Goal: Task Accomplishment & Management: Manage account settings

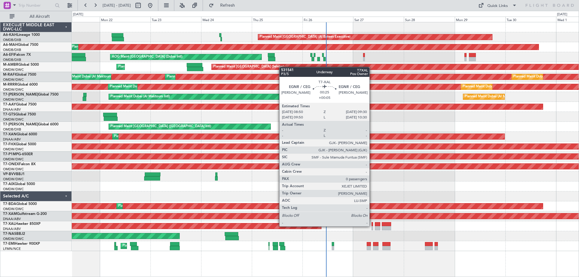
click at [372, 226] on div at bounding box center [372, 224] width 2 height 4
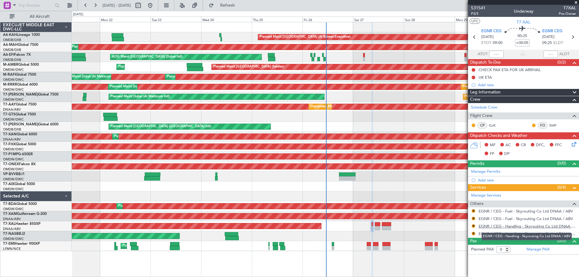
click at [515, 226] on link "EGNR / CEG - Handling - Skyrouting Co Ltd DNAA / ABV" at bounding box center [527, 226] width 97 height 5
click at [473, 209] on div "R" at bounding box center [473, 211] width 5 height 5
click at [474, 213] on mat-tooltip-component "Review" at bounding box center [474, 221] width 22 height 16
click at [472, 210] on button "R" at bounding box center [474, 211] width 4 height 4
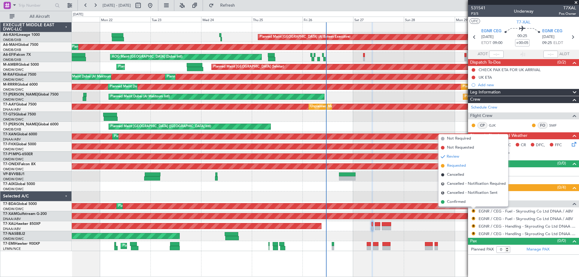
click at [456, 165] on span "Requested" at bounding box center [456, 166] width 19 height 6
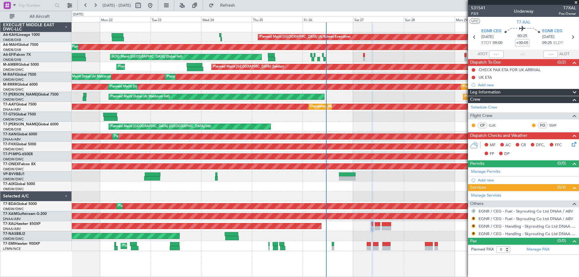
click at [472, 215] on div "R EGNR / CEG - Fuel - Skyrouting Co Ltd DNAA / ABV" at bounding box center [523, 219] width 111 height 8
click at [473, 217] on button "R" at bounding box center [474, 219] width 4 height 4
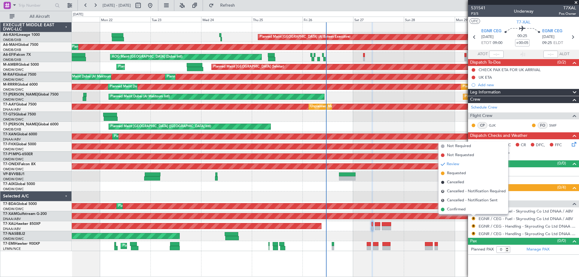
drag, startPoint x: 456, startPoint y: 173, endPoint x: 467, endPoint y: 197, distance: 25.6
click at [456, 173] on span "Requested" at bounding box center [456, 173] width 19 height 6
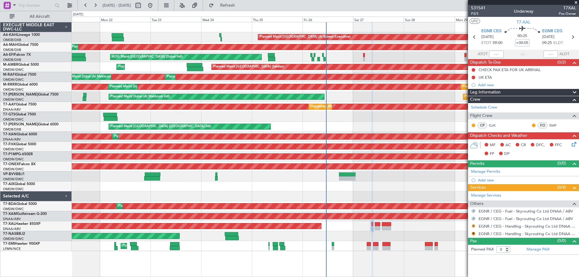
click at [473, 226] on button "R" at bounding box center [474, 226] width 4 height 4
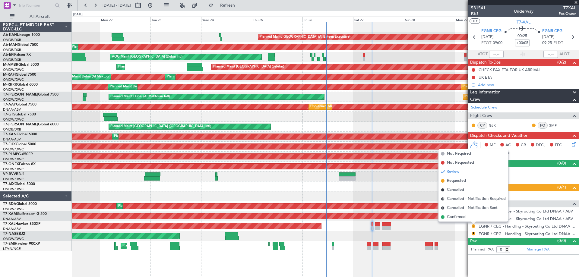
drag, startPoint x: 458, startPoint y: 181, endPoint x: 468, endPoint y: 211, distance: 31.8
click at [457, 181] on span "Requested" at bounding box center [456, 181] width 19 height 6
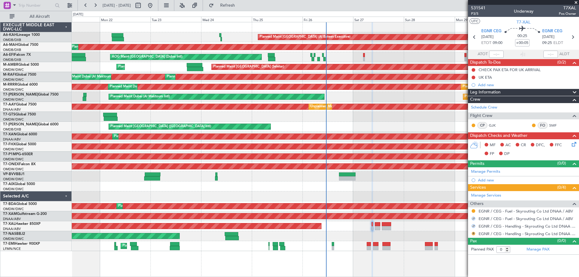
click at [473, 235] on button "R" at bounding box center [474, 234] width 4 height 4
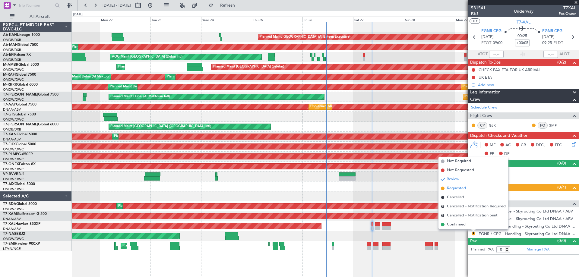
click at [458, 190] on span "Requested" at bounding box center [456, 188] width 19 height 6
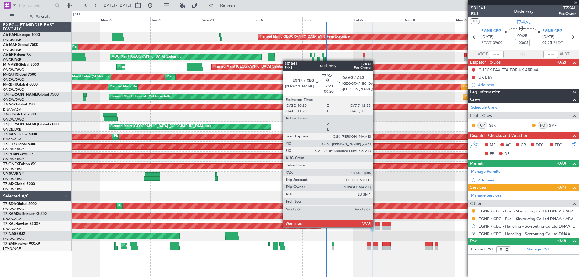
click at [376, 227] on div at bounding box center [378, 228] width 6 height 4
type input "-00:20"
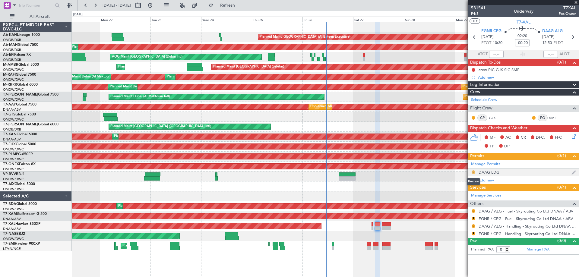
click at [472, 173] on button "R" at bounding box center [474, 172] width 4 height 4
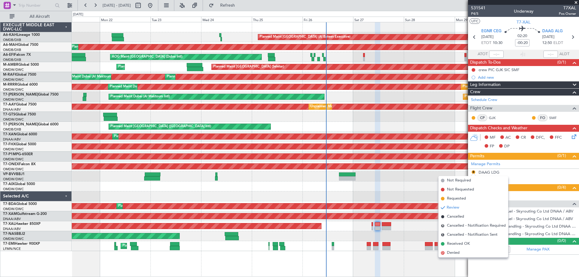
drag, startPoint x: 457, startPoint y: 198, endPoint x: 467, endPoint y: 206, distance: 12.3
click at [457, 198] on span "Requested" at bounding box center [456, 199] width 19 height 6
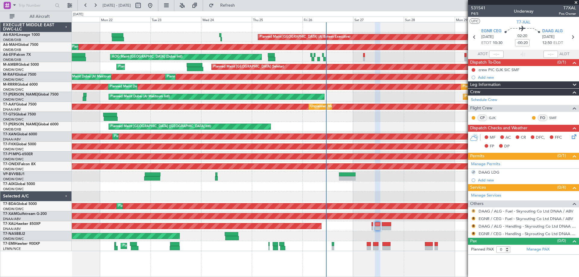
click at [474, 211] on button "R" at bounding box center [474, 211] width 4 height 4
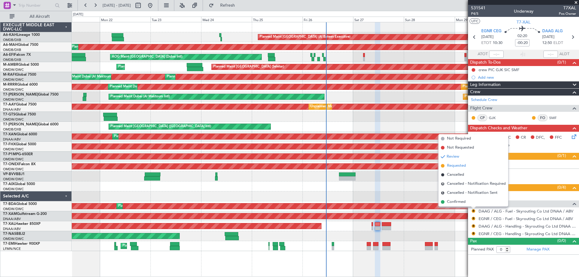
click at [456, 167] on span "Requested" at bounding box center [456, 166] width 19 height 6
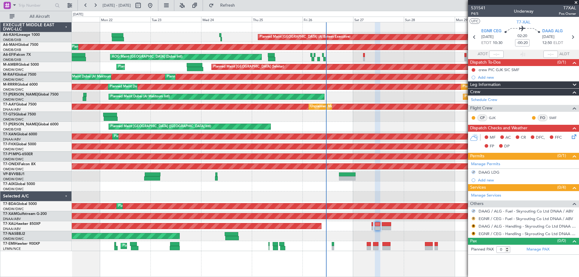
click at [475, 218] on button "R" at bounding box center [474, 219] width 4 height 4
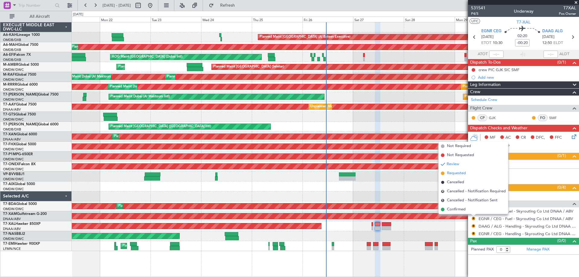
click at [462, 174] on span "Requested" at bounding box center [456, 173] width 19 height 6
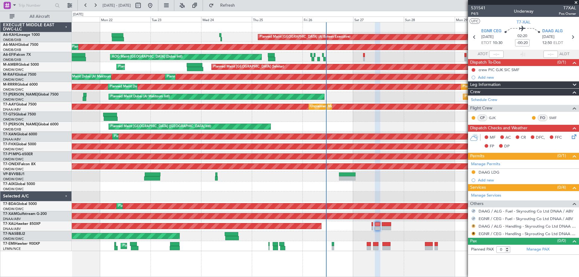
click at [474, 226] on button "R" at bounding box center [474, 226] width 4 height 4
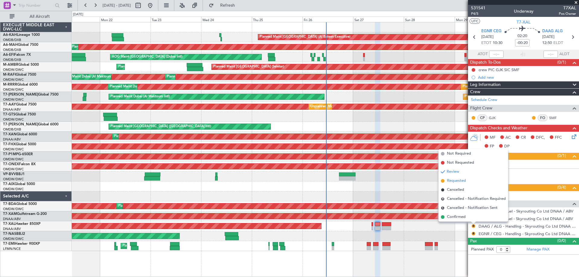
click at [457, 182] on span "Requested" at bounding box center [456, 181] width 19 height 6
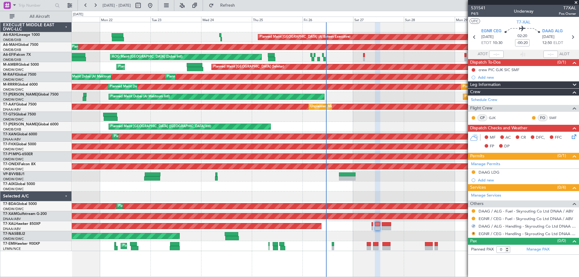
click at [473, 233] on button "R" at bounding box center [474, 234] width 4 height 4
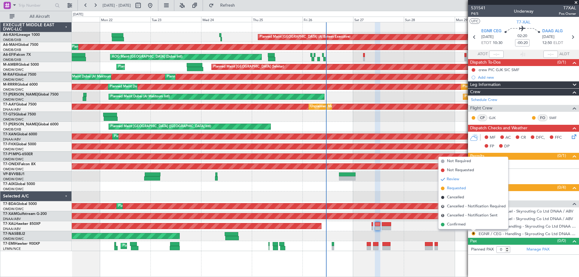
click at [458, 187] on span "Requested" at bounding box center [456, 188] width 19 height 6
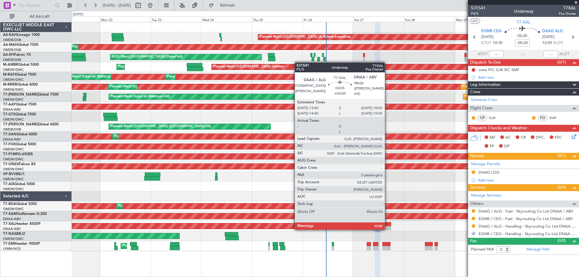
click at [387, 229] on div at bounding box center [386, 228] width 9 height 4
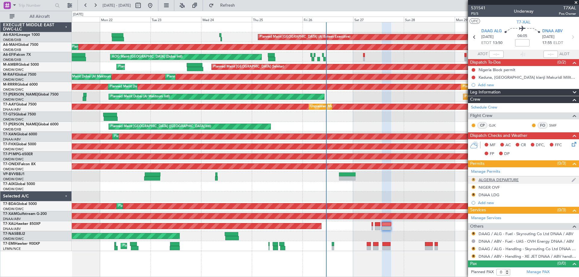
click at [472, 181] on button "R" at bounding box center [474, 180] width 4 height 4
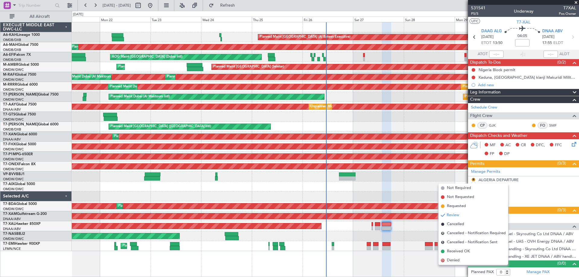
drag, startPoint x: 460, startPoint y: 207, endPoint x: 466, endPoint y: 197, distance: 10.9
click at [460, 206] on span "Requested" at bounding box center [456, 206] width 19 height 6
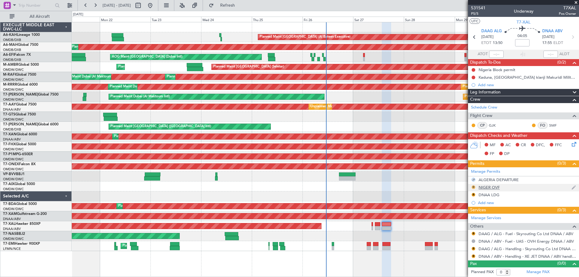
click at [474, 187] on button "R" at bounding box center [474, 187] width 4 height 4
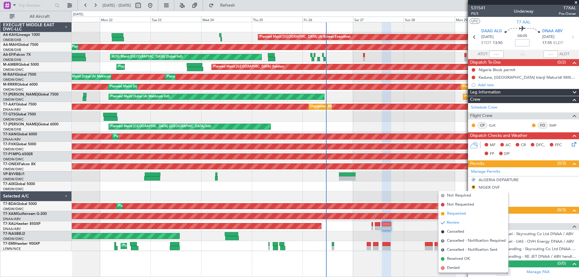
click at [456, 212] on span "Requested" at bounding box center [456, 214] width 19 height 6
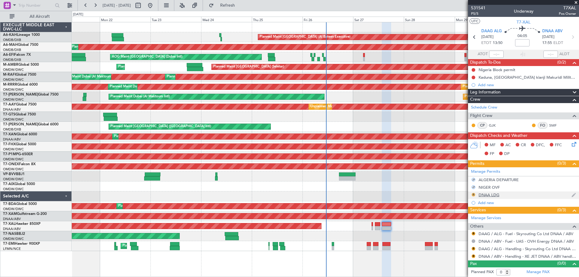
click at [474, 194] on button "R" at bounding box center [474, 195] width 4 height 4
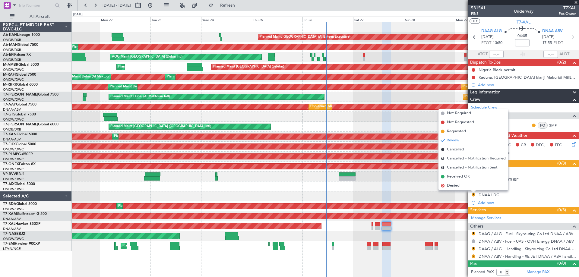
drag, startPoint x: 454, startPoint y: 133, endPoint x: 472, endPoint y: 238, distance: 107.3
click at [455, 133] on span "Requested" at bounding box center [456, 131] width 19 height 6
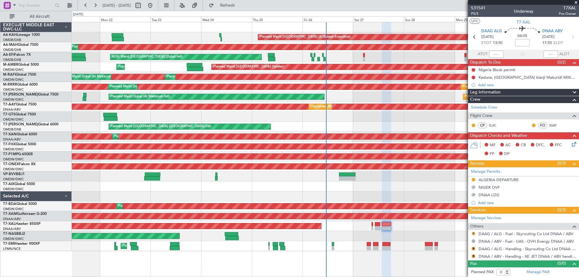
click at [474, 233] on button "R" at bounding box center [474, 234] width 4 height 4
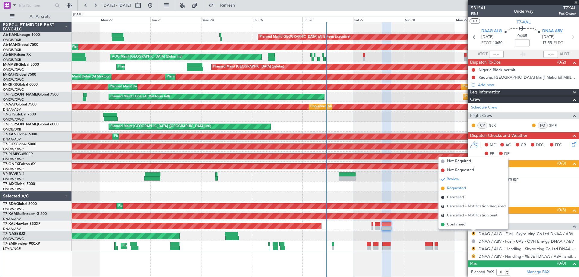
click at [462, 191] on span "Requested" at bounding box center [456, 188] width 19 height 6
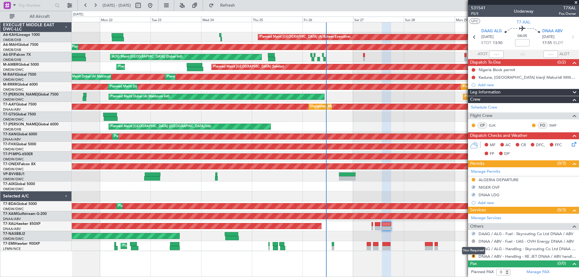
click at [474, 248] on div "Not Required" at bounding box center [473, 251] width 23 height 8
click at [473, 249] on button "R" at bounding box center [474, 249] width 4 height 4
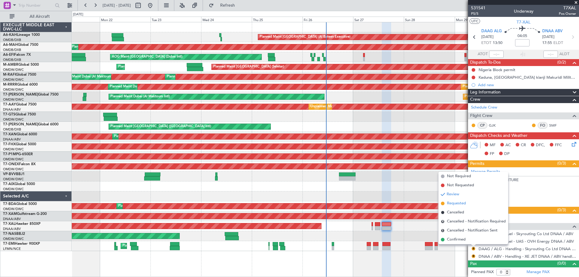
click at [467, 202] on li "Requested" at bounding box center [473, 203] width 70 height 9
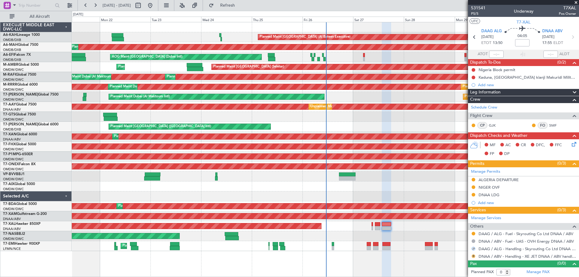
click at [475, 256] on button "R" at bounding box center [474, 256] width 4 height 4
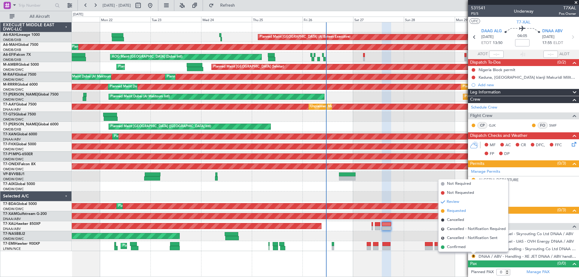
click at [463, 210] on span "Requested" at bounding box center [456, 211] width 19 height 6
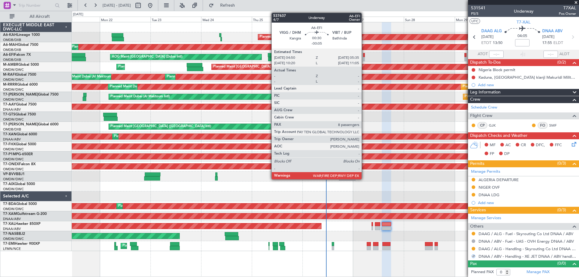
click at [364, 59] on div at bounding box center [364, 59] width 2 height 4
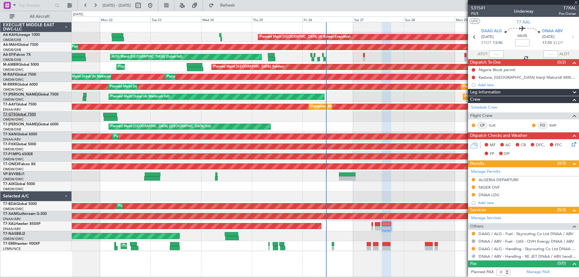
type input "-00:05"
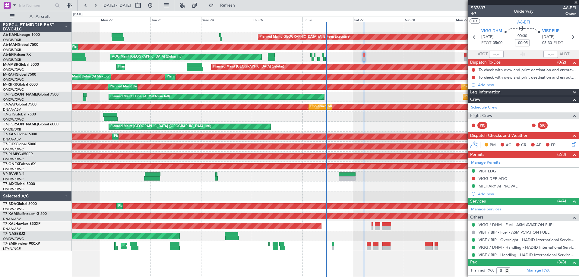
click at [183, 39] on div "Planned Maint [GEOGRAPHIC_DATA] (Al Bateen Executive)" at bounding box center [325, 37] width 507 height 10
click at [488, 106] on link "Schedule Crew" at bounding box center [484, 108] width 26 height 6
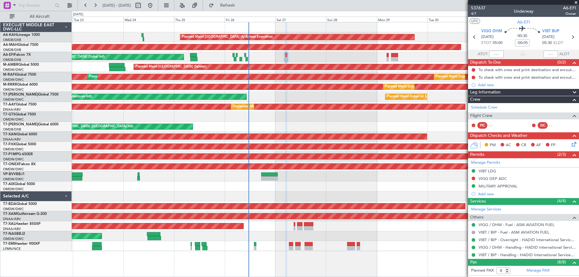
click at [324, 98] on div "Planned Maint Dubai (Al Maktoum Intl) Planned Maint Dubai (Al Maktoum Intl)" at bounding box center [325, 97] width 507 height 10
click at [485, 109] on link "Schedule Crew" at bounding box center [484, 108] width 26 height 6
click at [480, 13] on span "4/7" at bounding box center [478, 13] width 14 height 5
click at [475, 14] on span "4/7" at bounding box center [478, 13] width 14 height 5
click at [328, 114] on div "AOG Maint [GEOGRAPHIC_DATA] (Seletar)" at bounding box center [325, 117] width 507 height 10
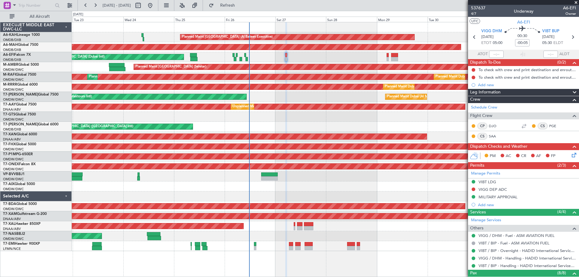
drag, startPoint x: 574, startPoint y: 3, endPoint x: 491, endPoint y: 23, distance: 85.7
click at [573, 4] on span at bounding box center [576, 2] width 6 height 5
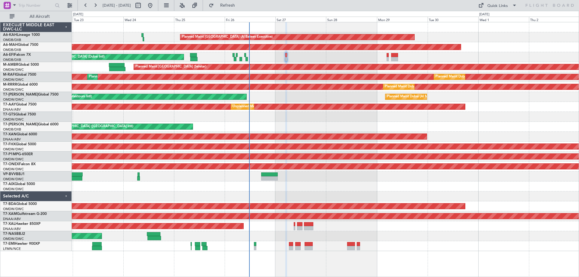
type input "0"
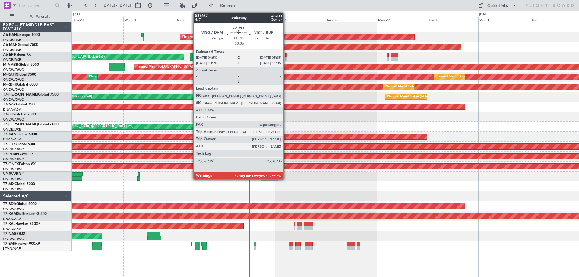
click at [286, 57] on div at bounding box center [286, 59] width 2 height 4
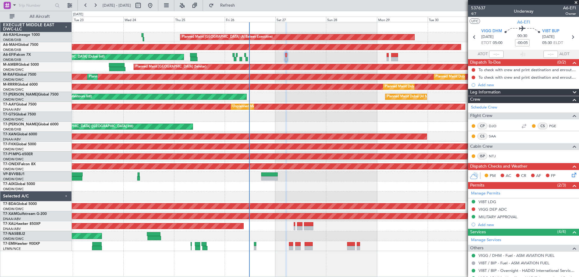
click at [573, 3] on span at bounding box center [576, 2] width 6 height 5
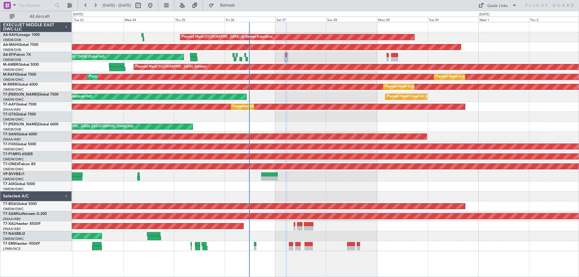
type input "0"
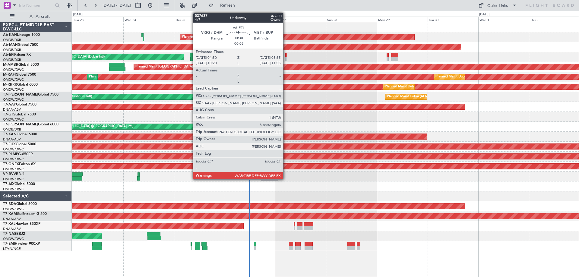
click at [286, 58] on div at bounding box center [286, 59] width 2 height 4
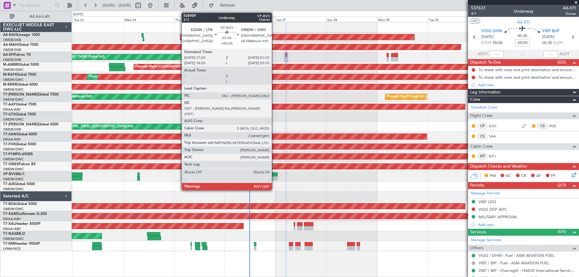
click at [274, 178] on div at bounding box center [269, 178] width 17 height 4
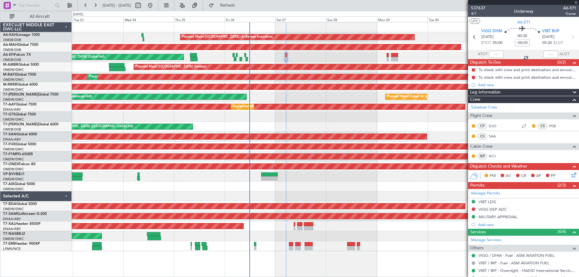
type input "+00:45"
type input "2"
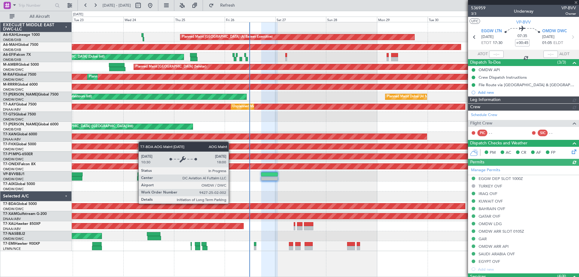
type input "Rohit Roy (ROY)"
type input "7363"
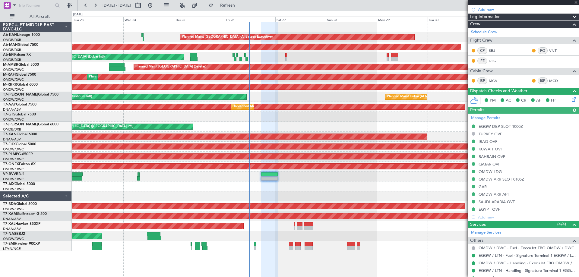
scroll to position [132, 0]
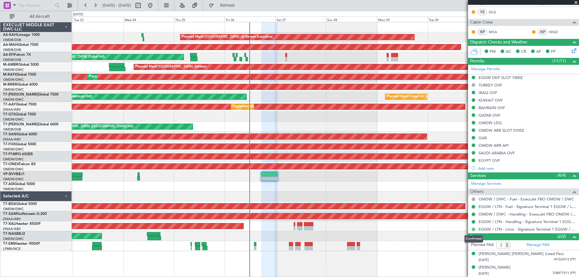
click at [473, 230] on button at bounding box center [474, 230] width 4 height 4
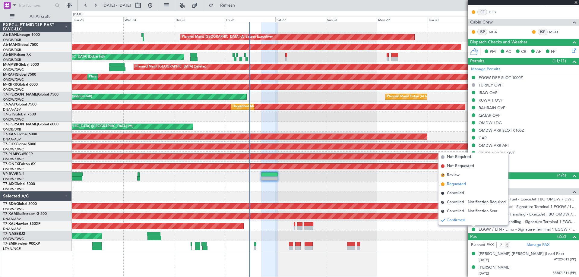
click at [470, 185] on li "Requested" at bounding box center [473, 184] width 70 height 9
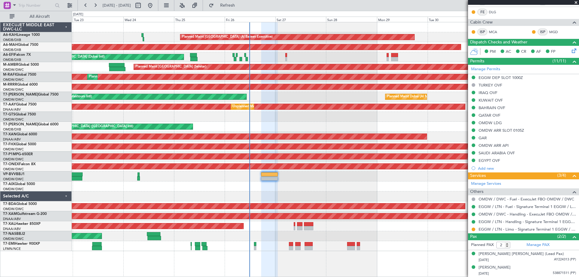
click at [574, 2] on span at bounding box center [576, 2] width 6 height 5
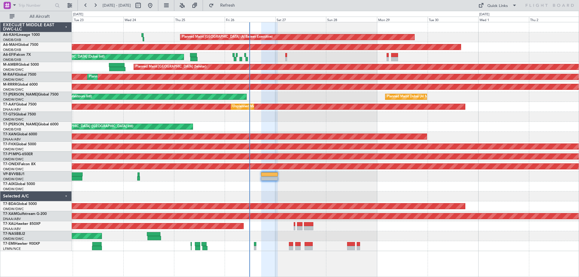
type input "0"
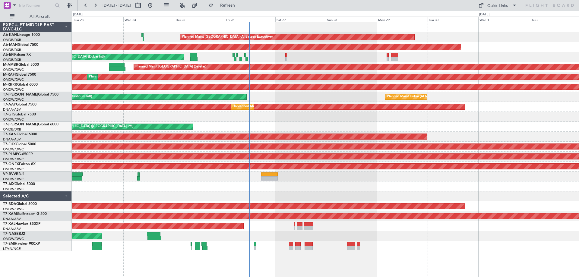
scroll to position [0, 0]
